Goal: Book appointment/travel/reservation

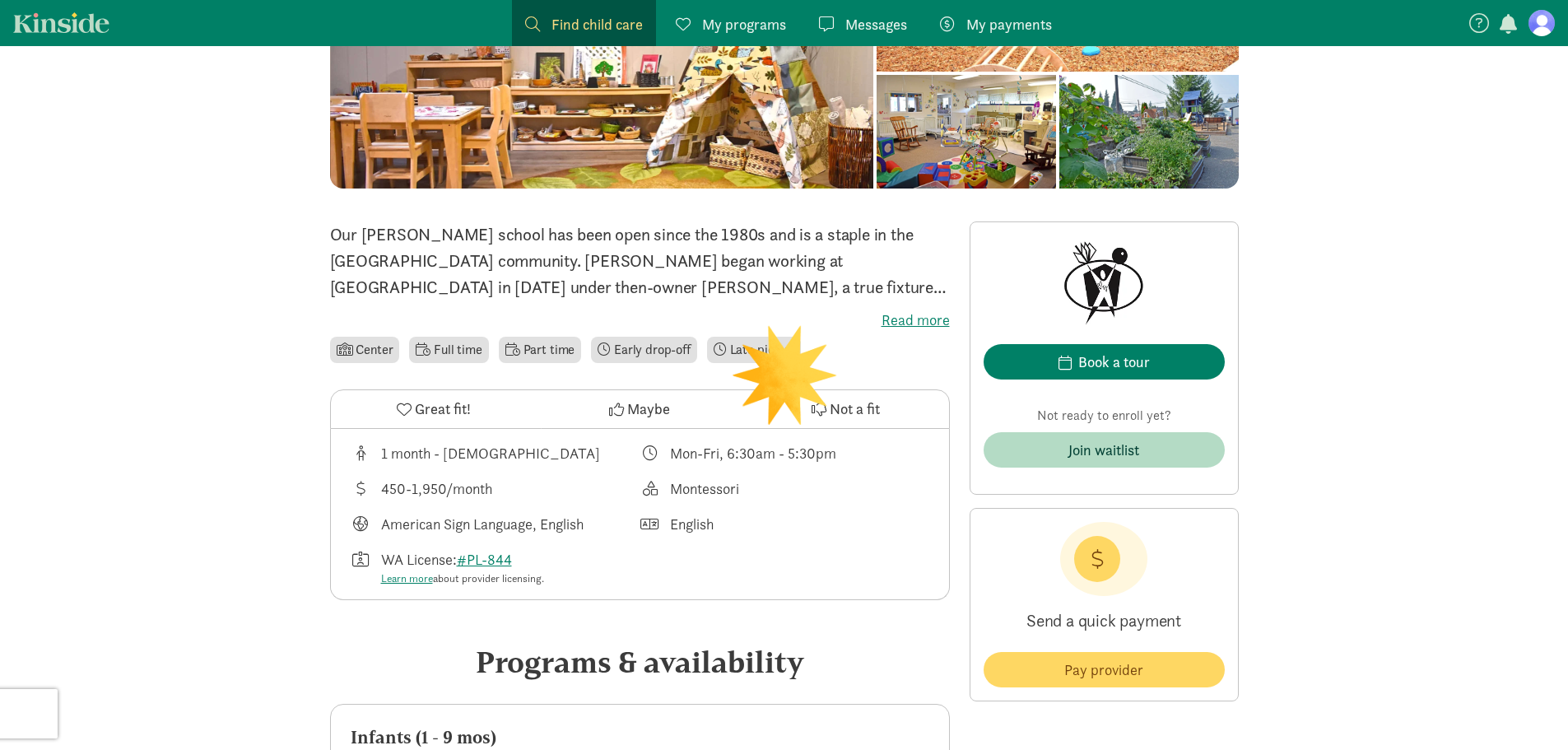
scroll to position [329, 0]
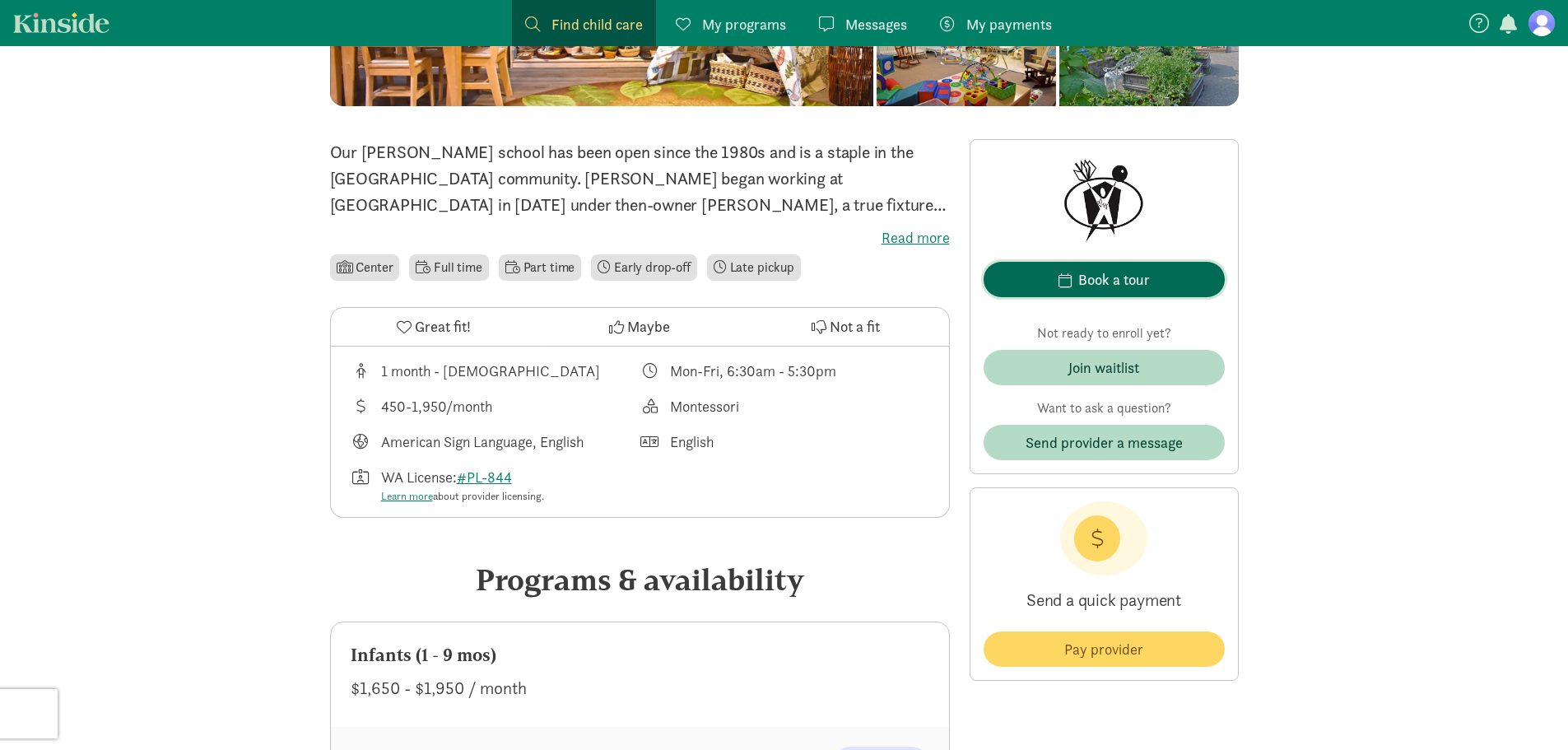
click at [1120, 277] on div "Book a tour" at bounding box center [1114, 280] width 72 height 22
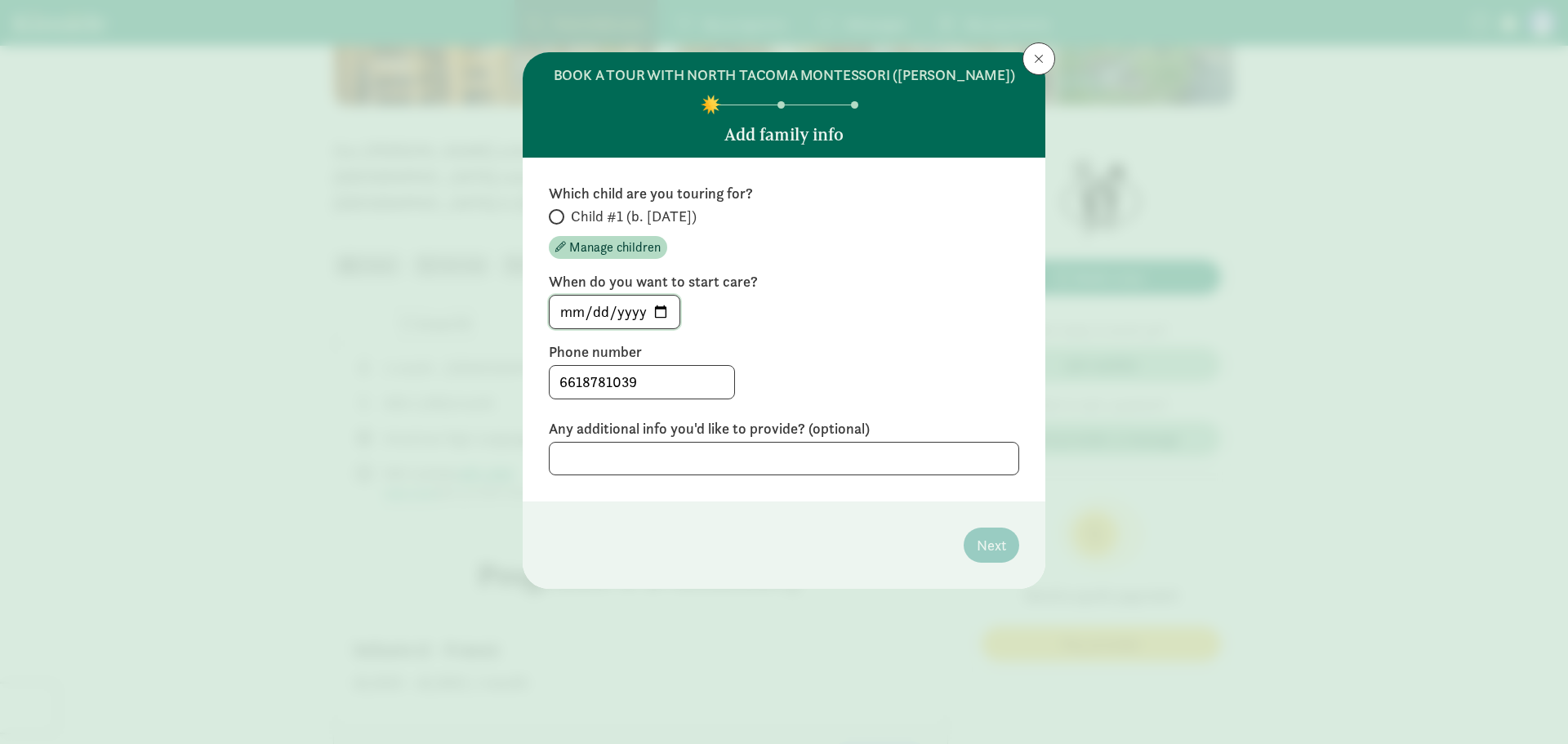
click at [660, 307] on input "[DATE]" at bounding box center [614, 312] width 130 height 33
click at [557, 218] on input "Child #1 (b. [DATE])" at bounding box center [554, 217] width 11 height 11
radio input "true"
click at [654, 312] on input "[DATE]" at bounding box center [614, 312] width 130 height 33
type input "[DATE]"
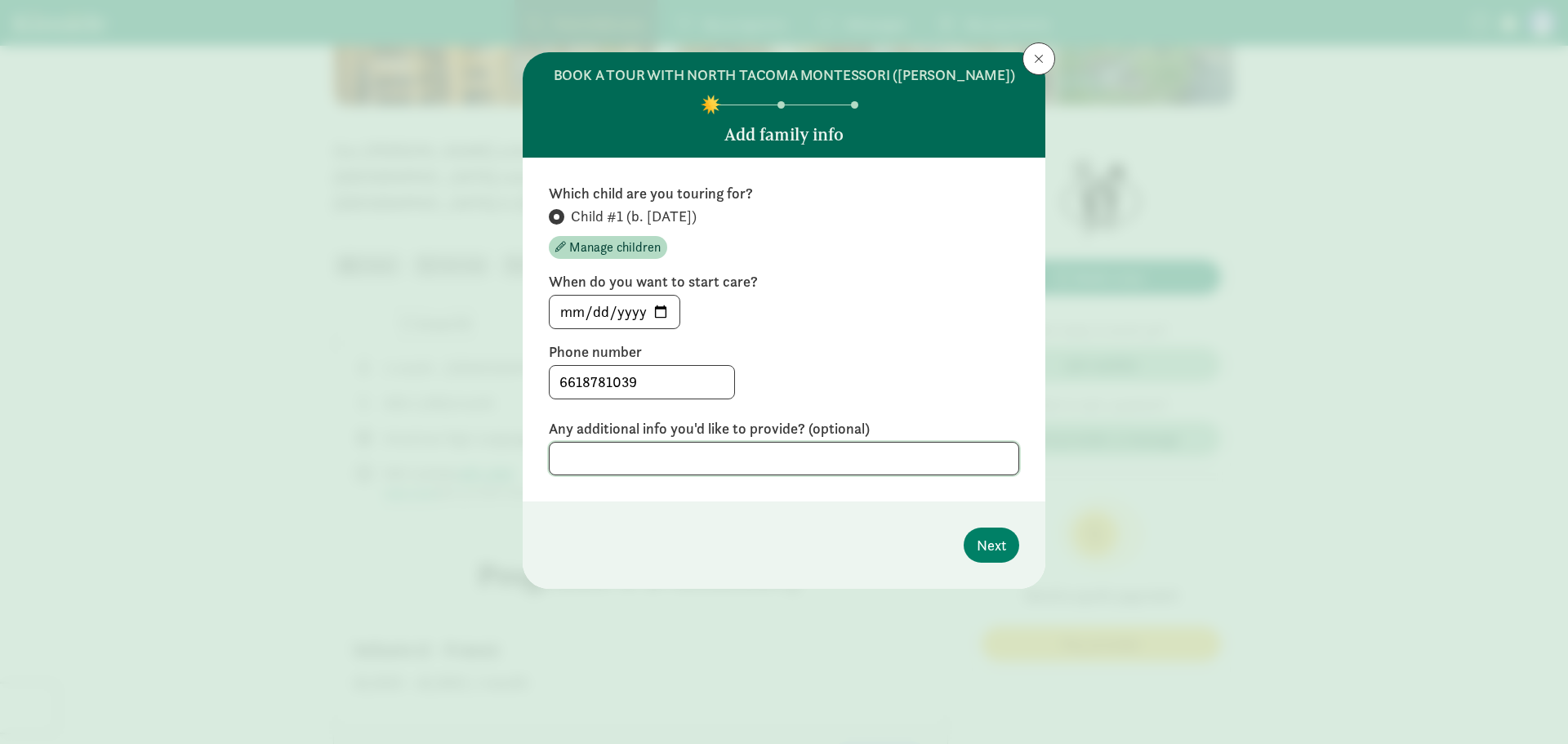
click at [653, 457] on textarea at bounding box center [784, 458] width 471 height 34
type textarea "S"
click at [975, 545] on button "Next" at bounding box center [991, 545] width 55 height 35
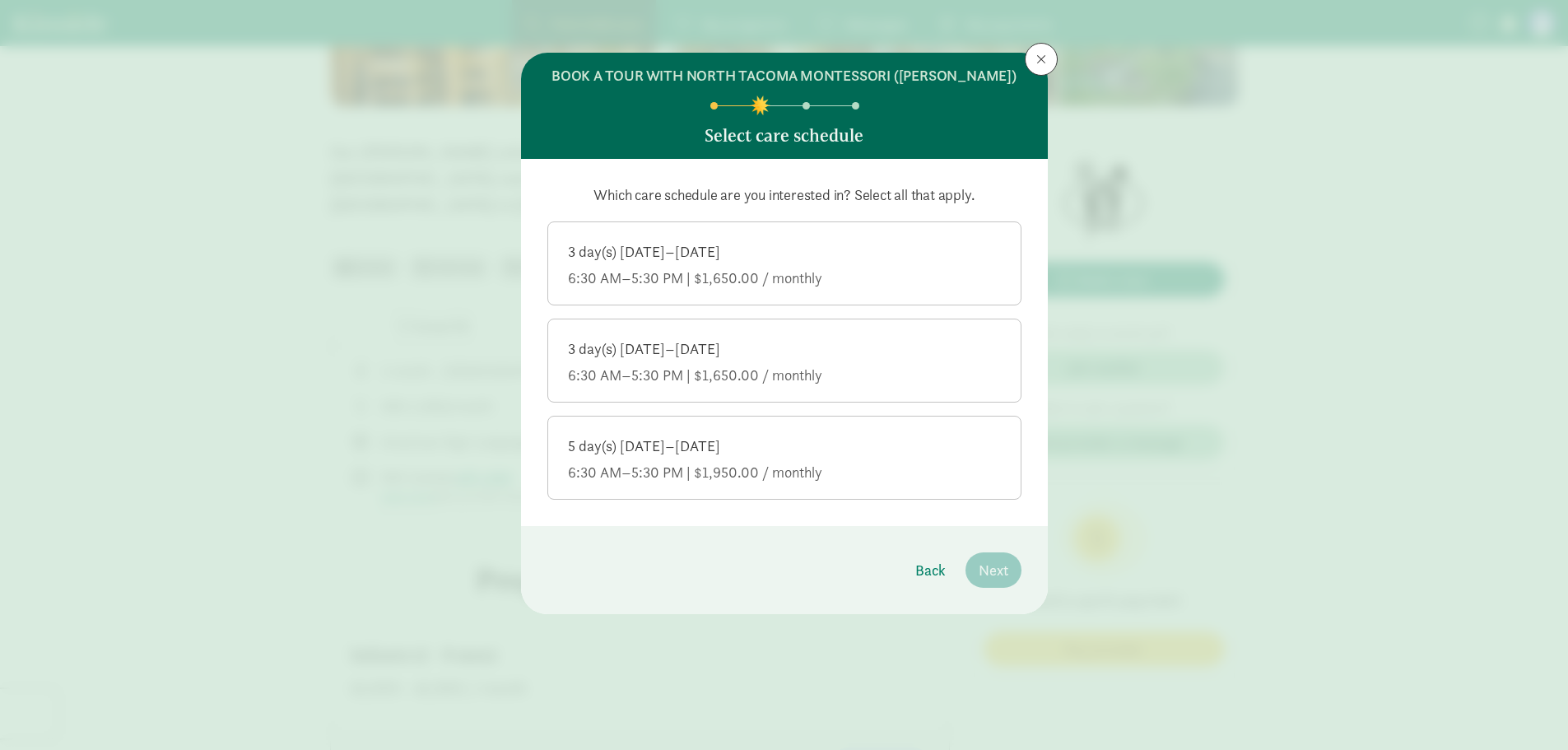
click at [688, 371] on div "6:30 AM–5:30 PM | $1,650.00 / monthly" at bounding box center [784, 375] width 433 height 19
click at [0, 0] on input "3 day(s) [DATE]–[DATE] 6:30 AM–5:30 PM | $1,650.00 / monthly" at bounding box center [0, 0] width 0 height 0
click at [1005, 571] on span "Next" at bounding box center [993, 570] width 30 height 22
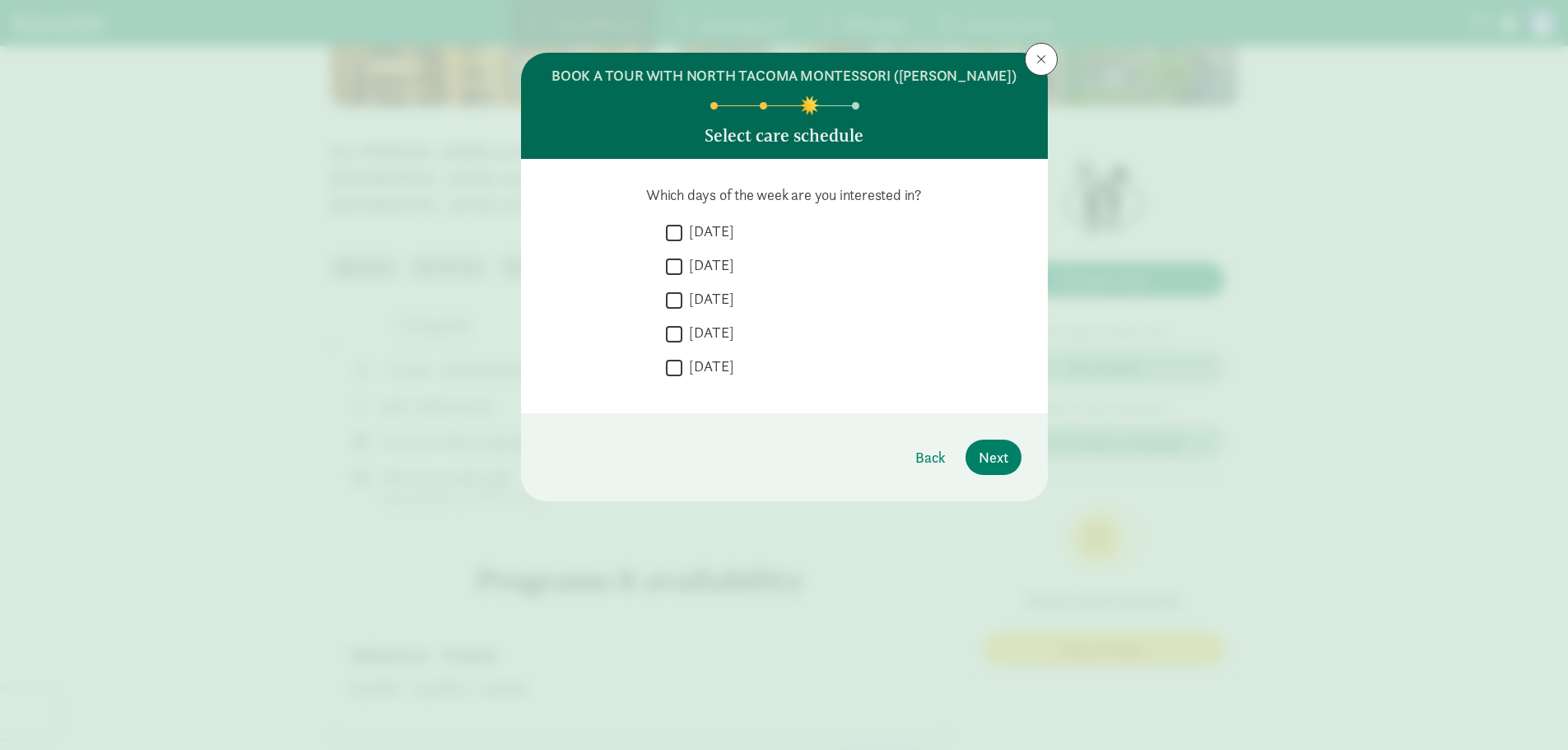
click at [670, 262] on input "[DATE]" at bounding box center [674, 266] width 16 height 22
checkbox input "true"
click at [673, 300] on input "[DATE]" at bounding box center [674, 300] width 16 height 22
checkbox input "true"
click at [673, 329] on input "[DATE]" at bounding box center [674, 334] width 16 height 22
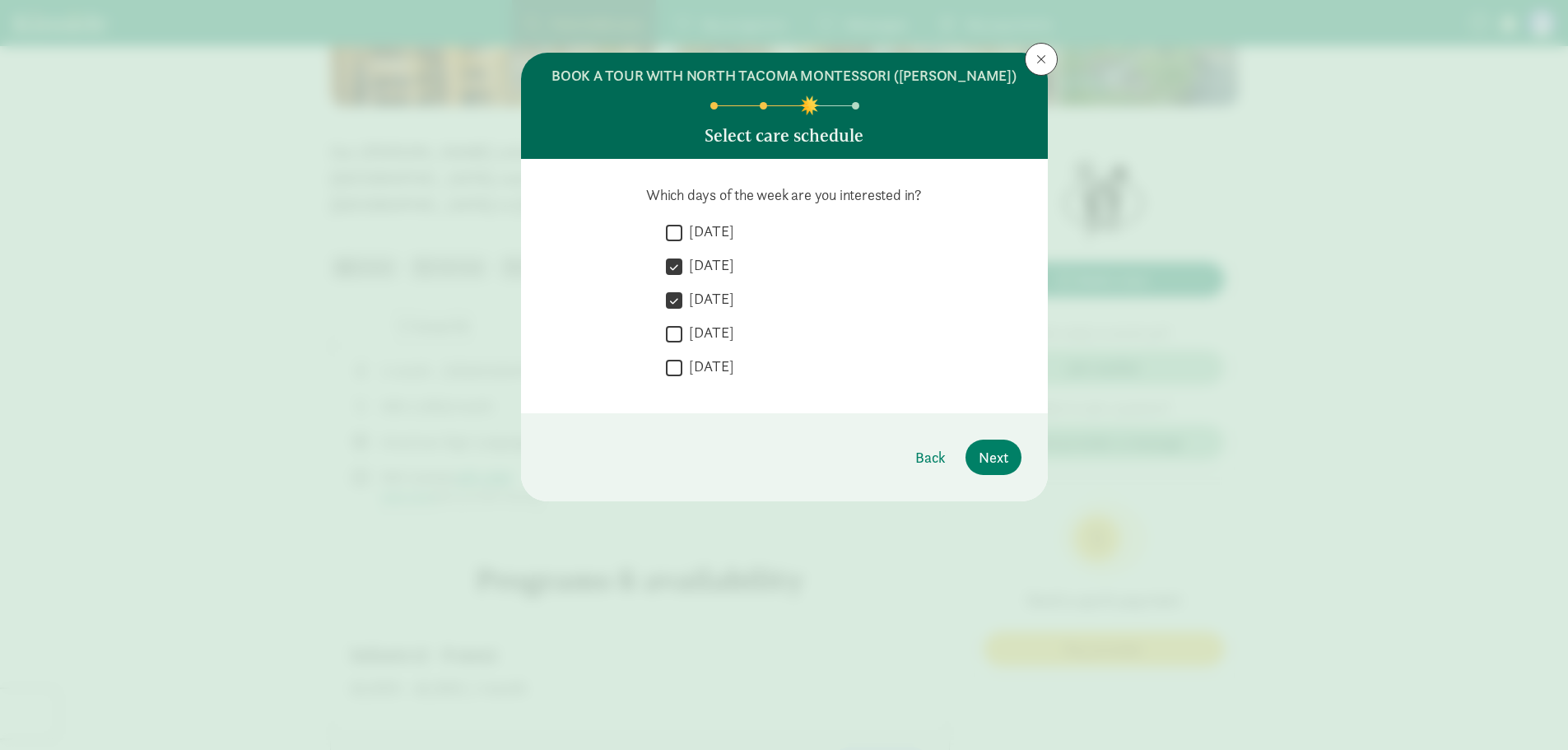
checkbox input "true"
click at [1001, 451] on span "Next" at bounding box center [993, 457] width 30 height 22
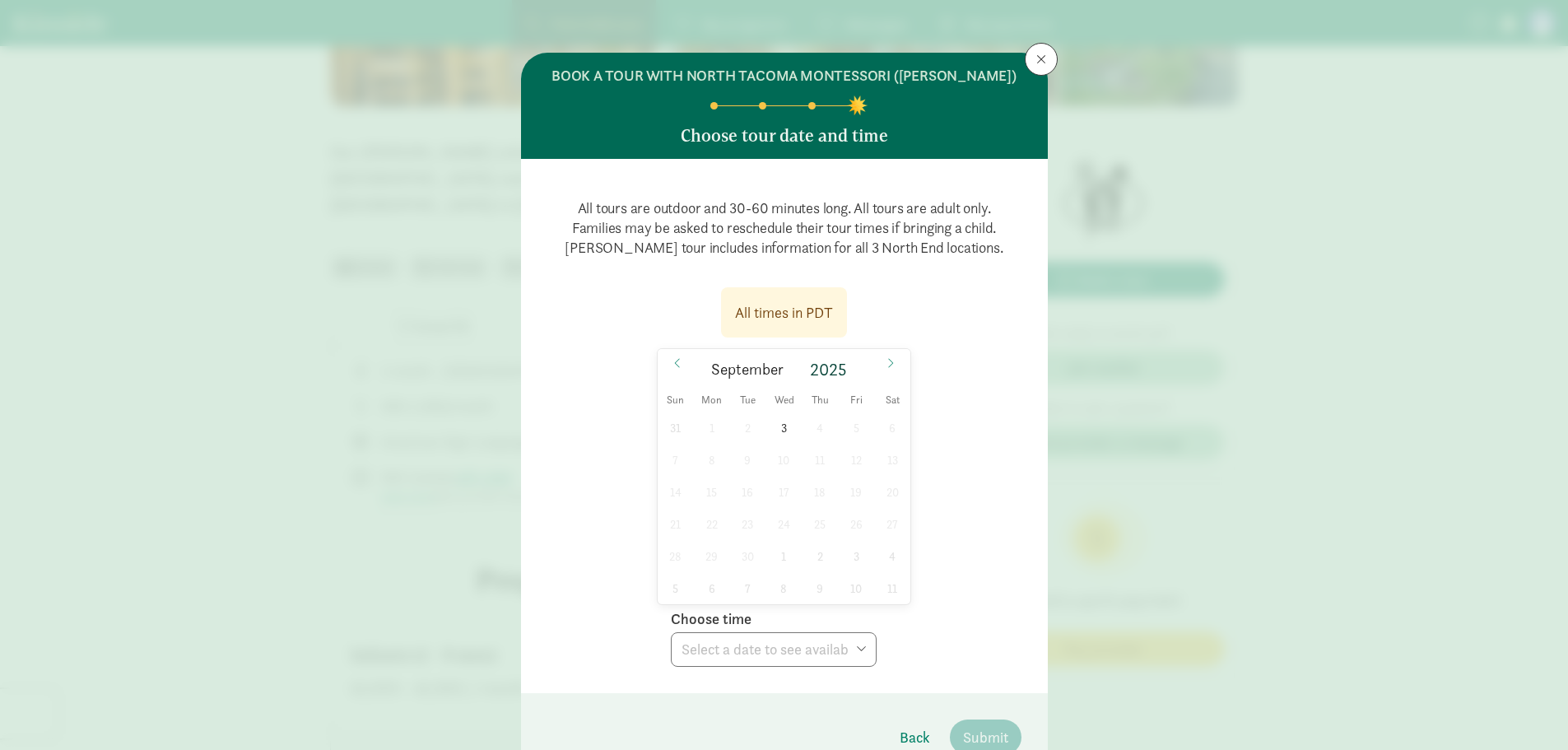
scroll to position [82, 0]
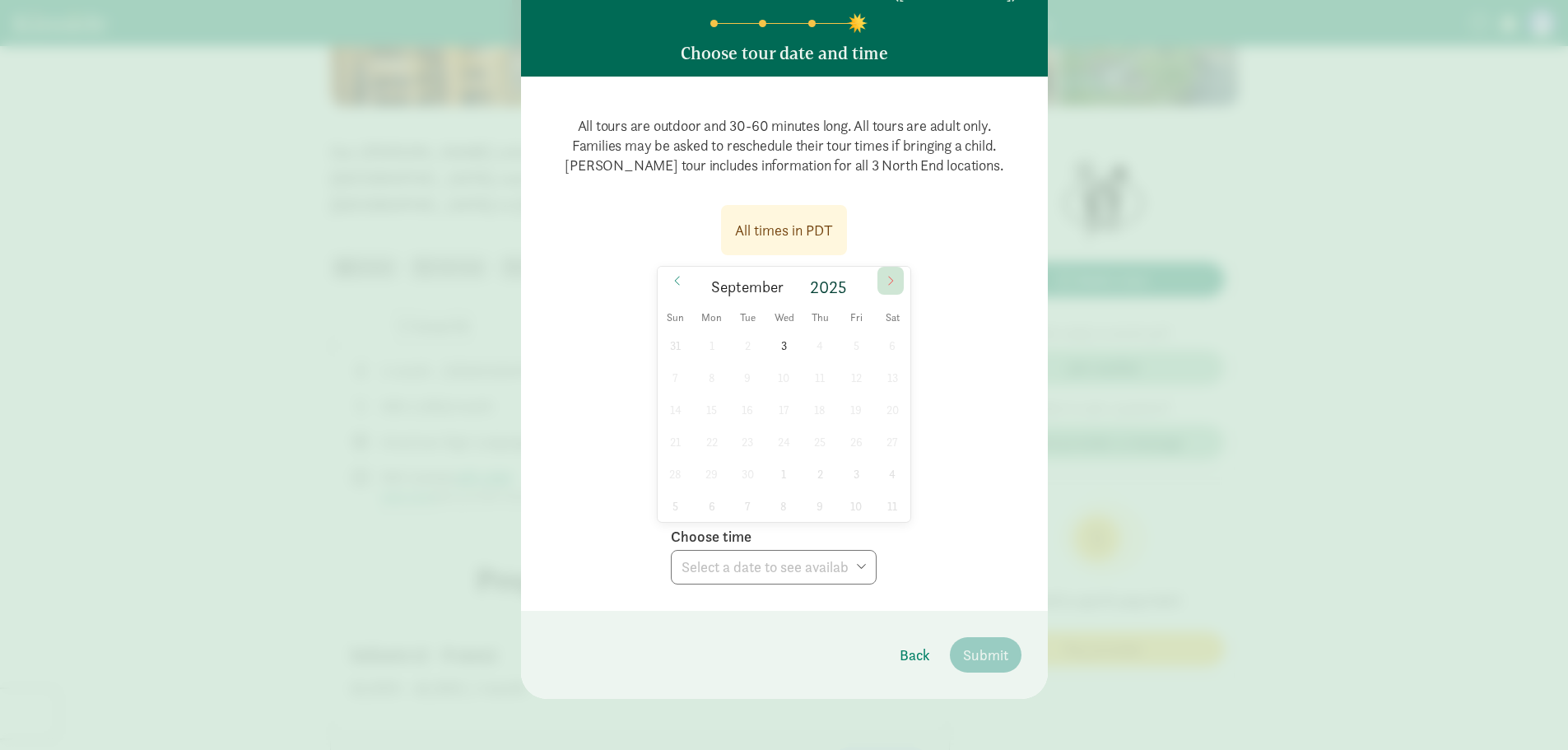
click at [886, 283] on icon at bounding box center [891, 281] width 10 height 12
click at [886, 279] on icon at bounding box center [891, 281] width 10 height 12
click at [886, 280] on icon at bounding box center [891, 281] width 10 height 12
click at [673, 279] on icon at bounding box center [678, 281] width 10 height 12
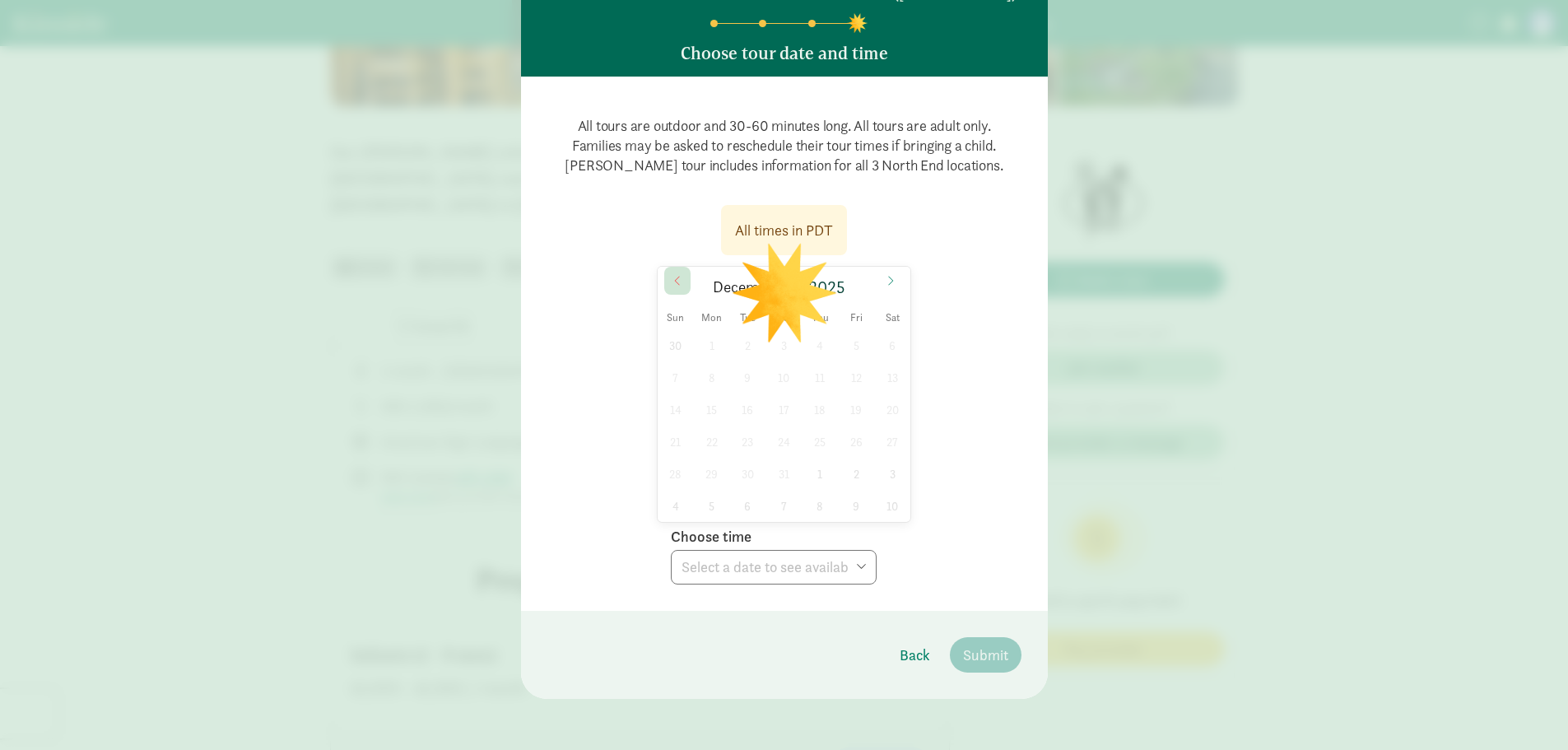
click at [673, 279] on icon at bounding box center [678, 281] width 10 height 12
click at [712, 407] on div "28 29 30 1 2 3 4 5 6 7 8 9 10 11 12 13 14 15 16 17 18 19 20 21 22 23 24 25 26 2…" at bounding box center [784, 426] width 253 height 193
click at [893, 291] on span at bounding box center [890, 280] width 26 height 28
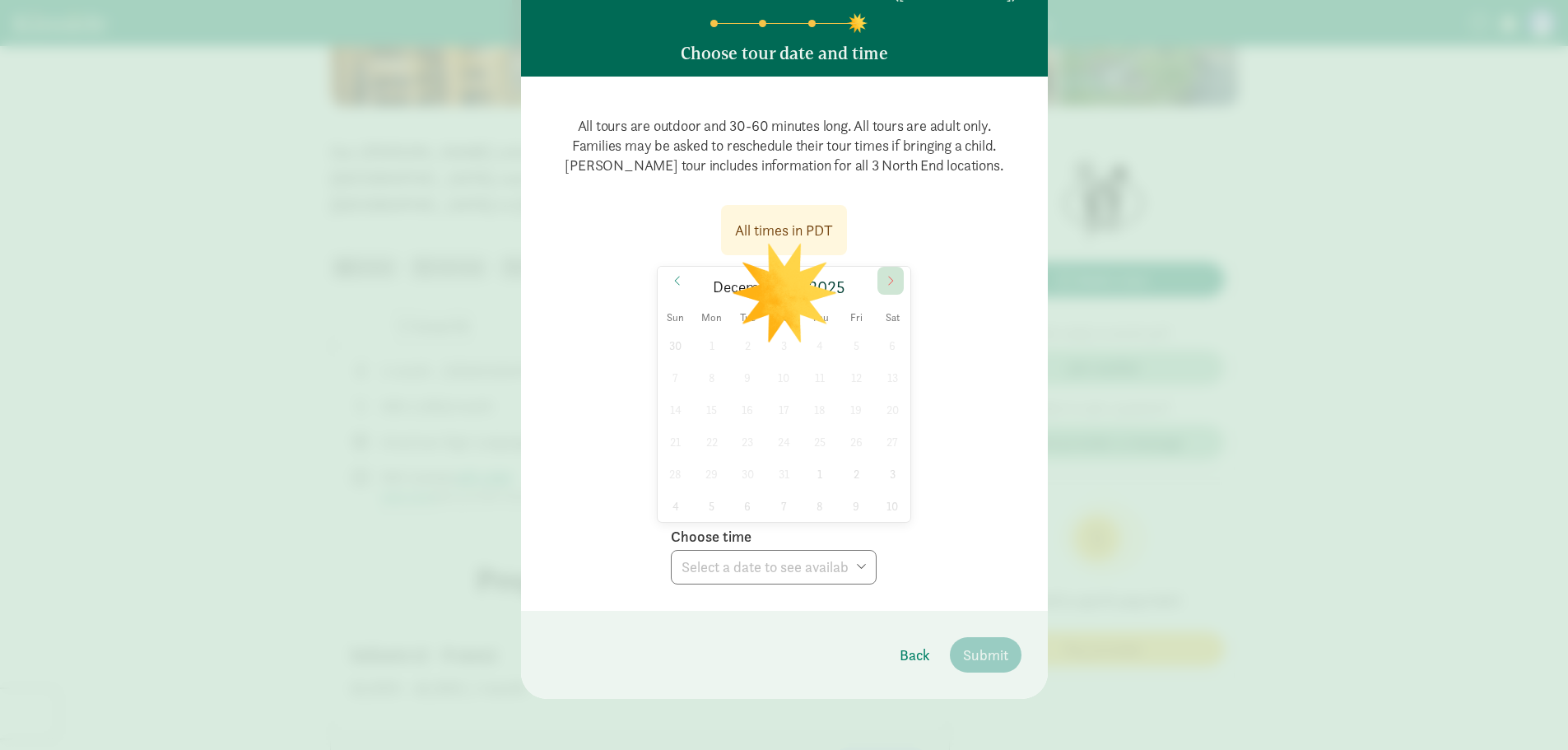
click at [893, 291] on span at bounding box center [890, 280] width 26 height 28
type input "2026"
click at [893, 291] on span at bounding box center [890, 280] width 26 height 28
click at [892, 287] on span at bounding box center [890, 280] width 26 height 28
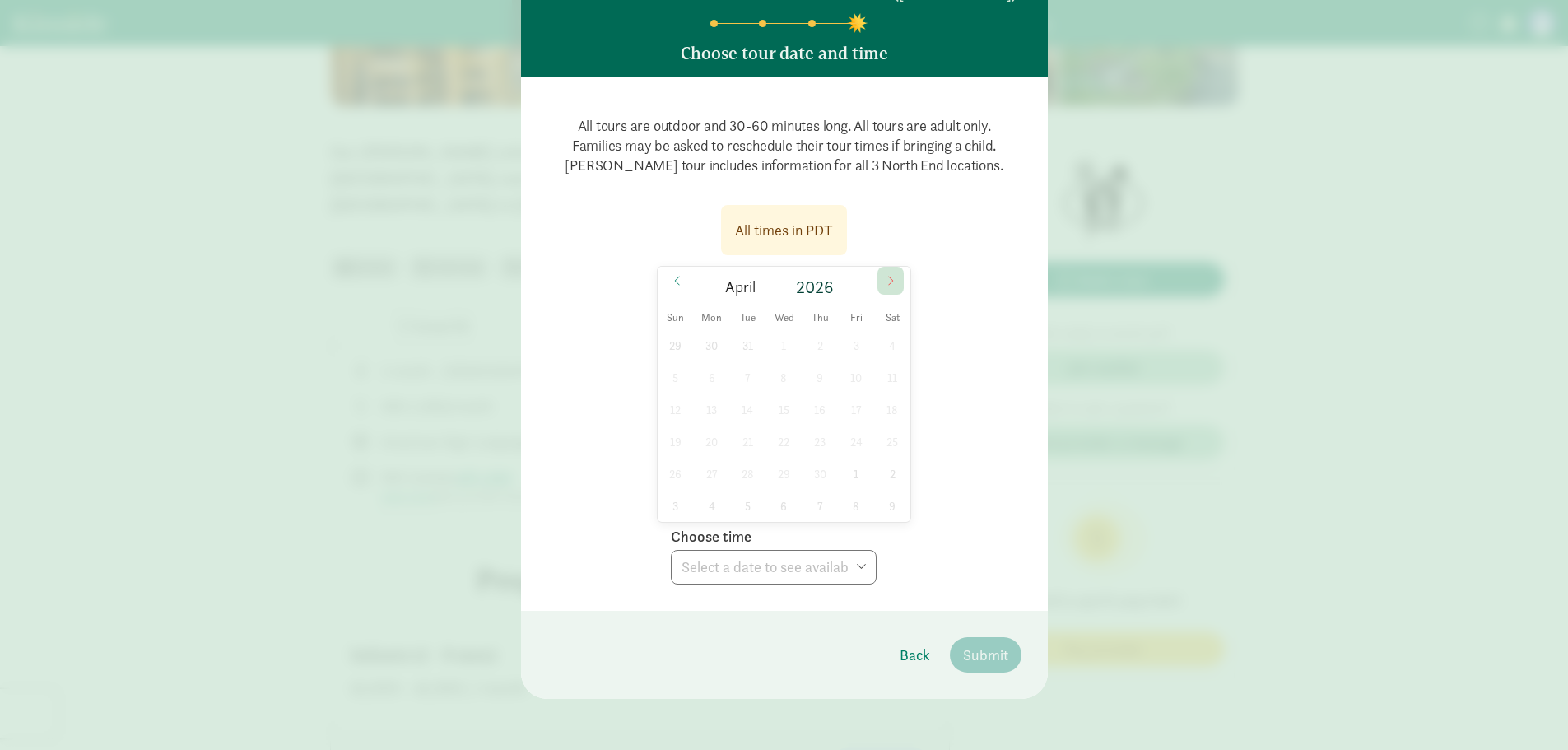
click at [892, 287] on span at bounding box center [890, 280] width 26 height 28
click at [912, 658] on span "Back" at bounding box center [915, 655] width 30 height 22
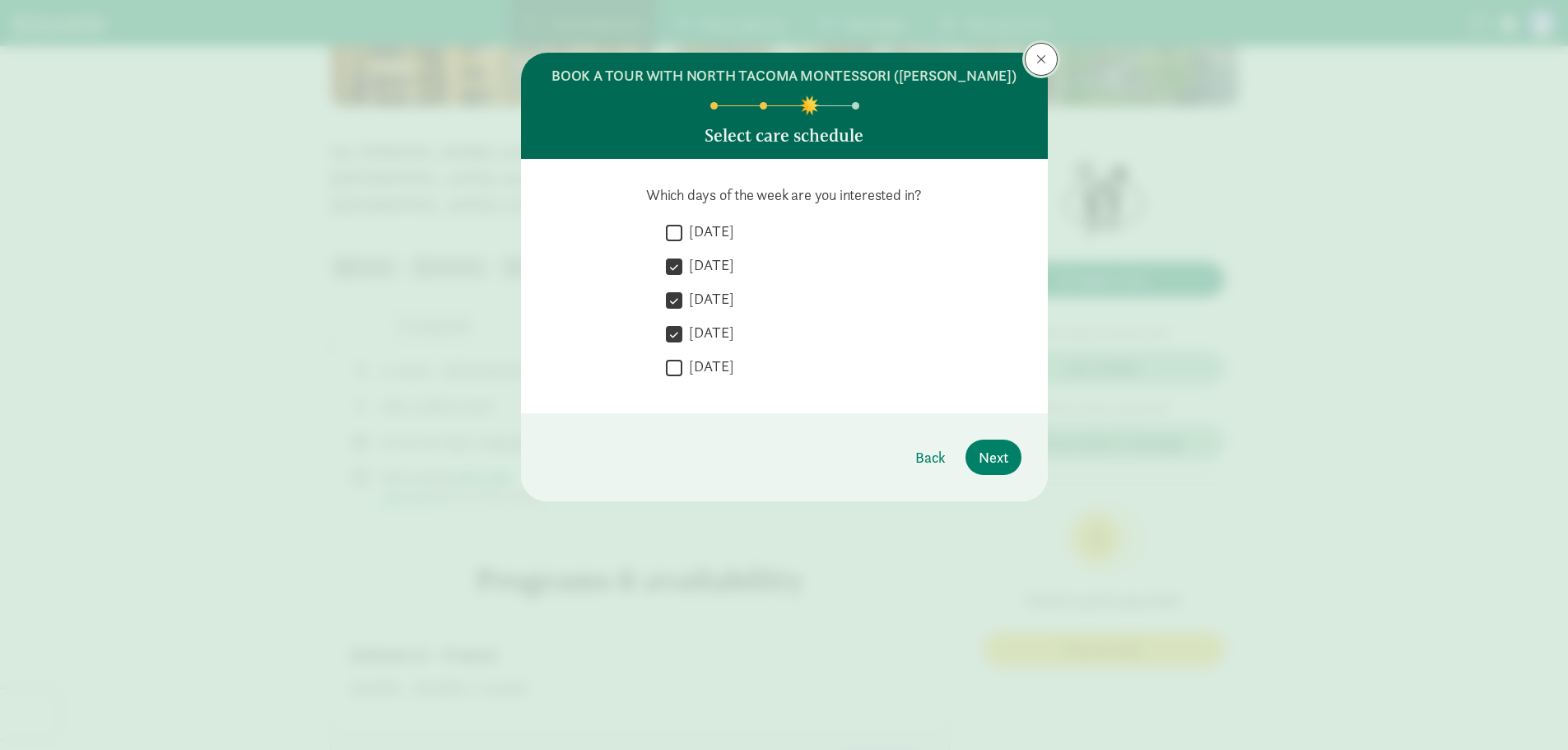
click at [1049, 68] on button at bounding box center [1041, 59] width 33 height 33
